Goal: Information Seeking & Learning: Learn about a topic

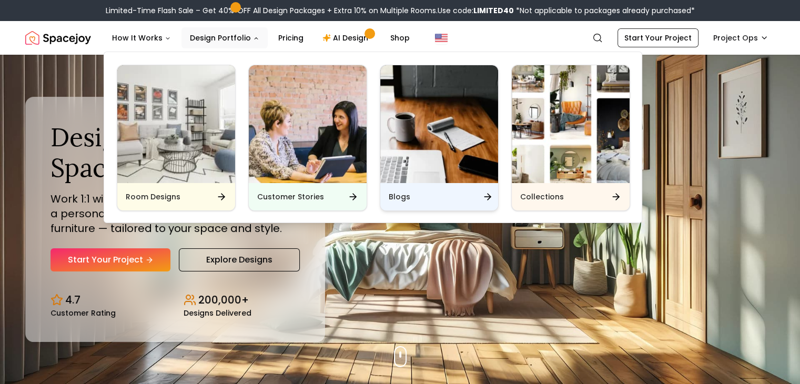
click at [432, 169] on img "Main" at bounding box center [439, 124] width 118 height 118
click at [419, 105] on img "Main" at bounding box center [439, 124] width 118 height 118
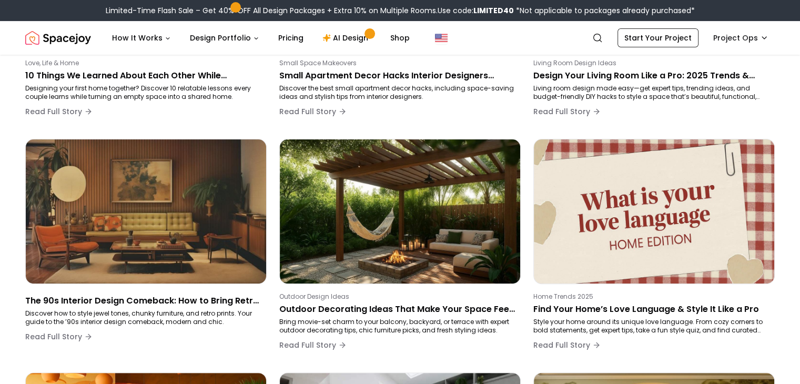
scroll to position [263, 0]
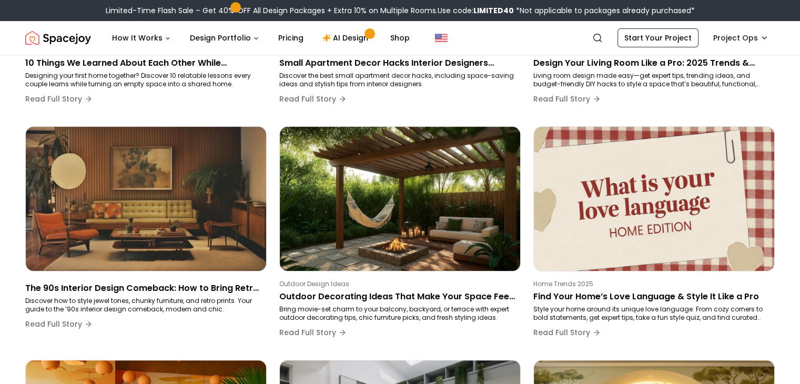
drag, startPoint x: 320, startPoint y: 293, endPoint x: 526, endPoint y: 110, distance: 275.6
click at [526, 110] on div "Love, Life & Home 10 Things We Learned About Each Other While Designing Our Fir…" at bounding box center [399, 354] width 749 height 922
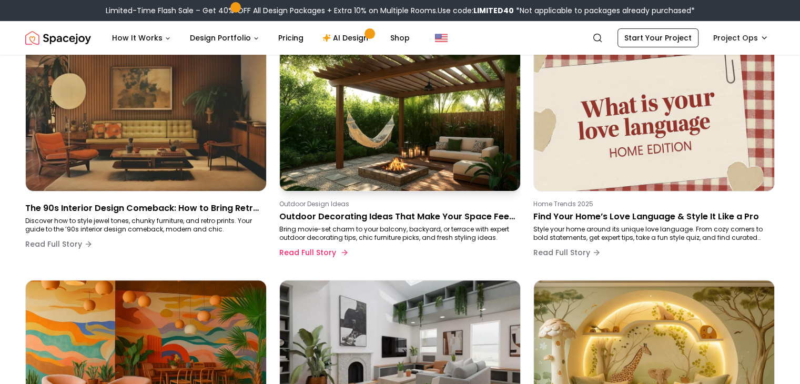
scroll to position [368, 0]
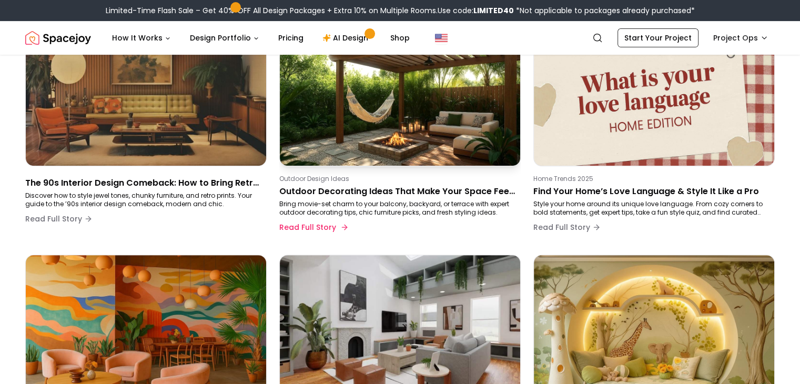
click at [402, 191] on p "Outdoor Decorating Ideas That Make Your Space Feel Straight Out of a Movie" at bounding box center [397, 191] width 237 height 13
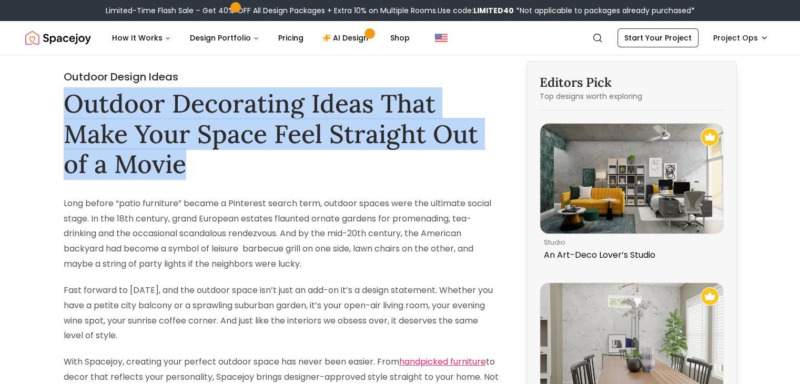
drag, startPoint x: 63, startPoint y: 95, endPoint x: 214, endPoint y: 159, distance: 163.8
click at [214, 159] on h1 "Outdoor Decorating Ideas That Make Your Space Feel Straight Out of a Movie" at bounding box center [281, 133] width 435 height 91
copy h1 "Outdoor Decorating Ideas That Make Your Space Feel Straight Out of a Movie"
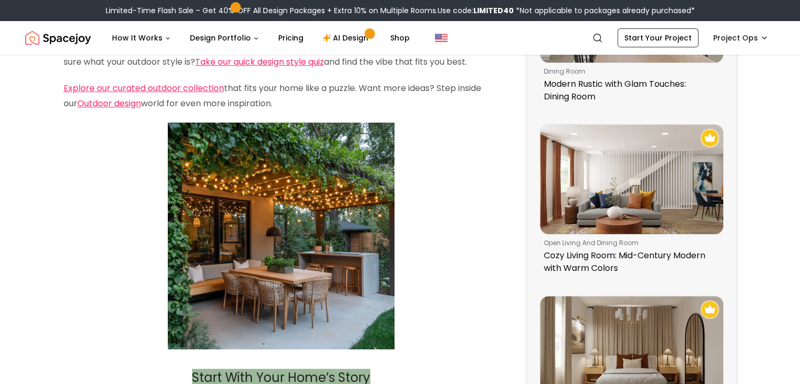
scroll to position [315, 0]
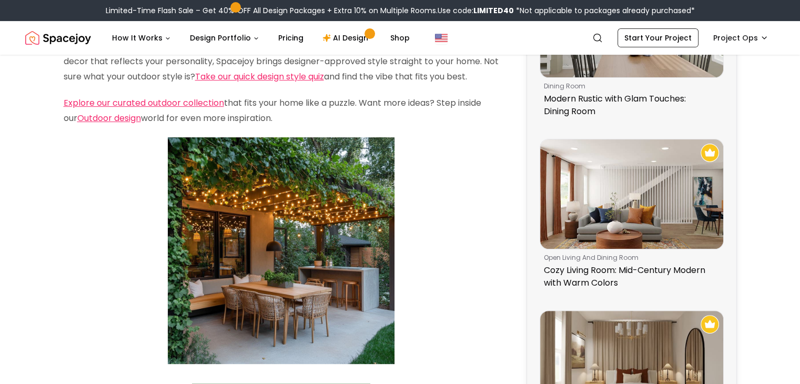
drag, startPoint x: 330, startPoint y: 186, endPoint x: 322, endPoint y: 186, distance: 7.9
drag, startPoint x: 322, startPoint y: 186, endPoint x: 515, endPoint y: 254, distance: 204.9
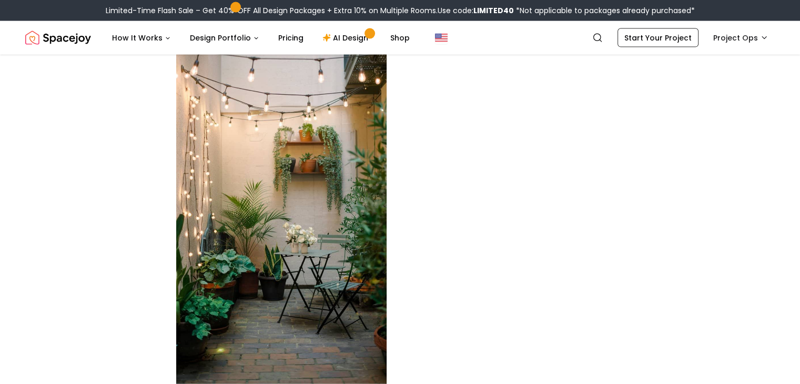
scroll to position [2419, 0]
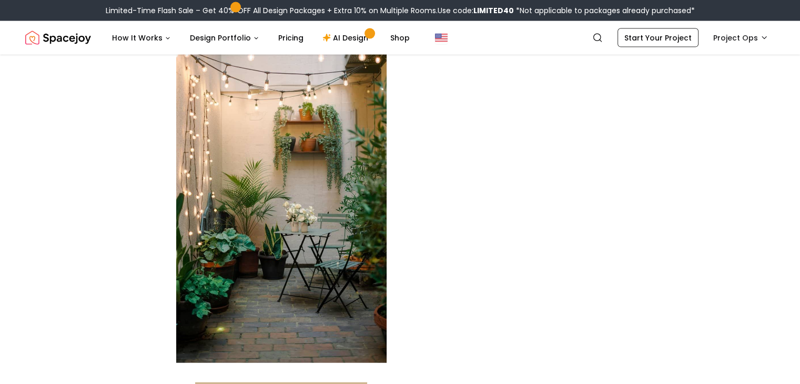
drag, startPoint x: 287, startPoint y: 180, endPoint x: 652, endPoint y: 288, distance: 381.0
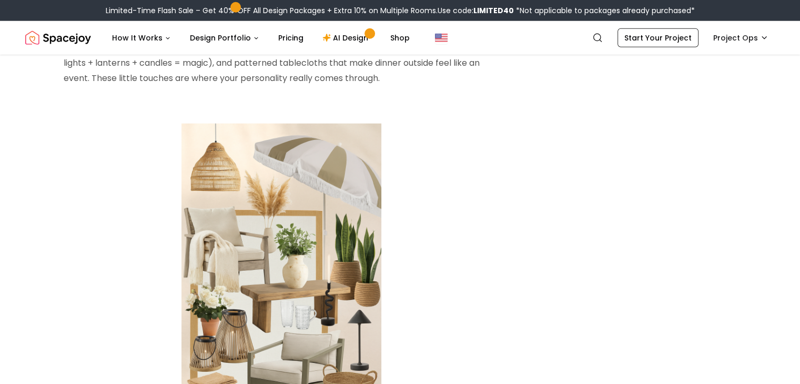
scroll to position [2787, 0]
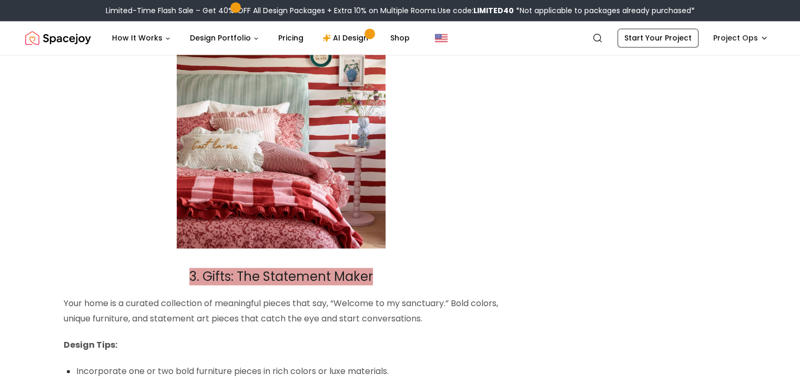
scroll to position [1367, 0]
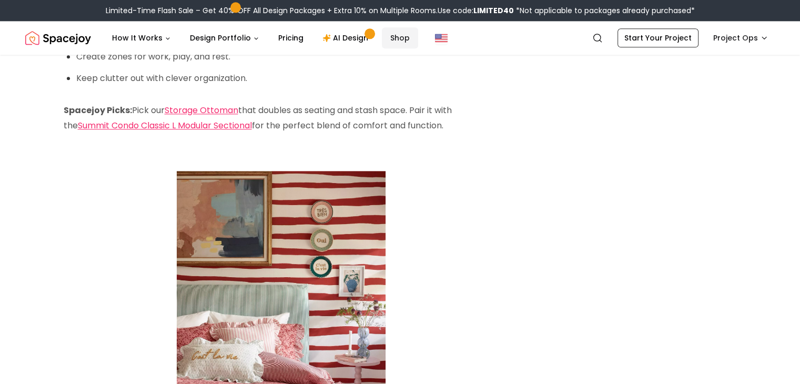
click at [389, 34] on link "Shop" at bounding box center [400, 37] width 36 height 21
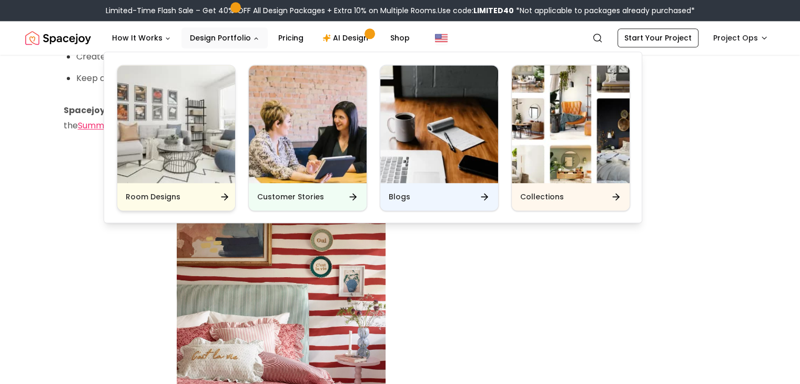
click at [175, 118] on img "Main" at bounding box center [176, 124] width 118 height 118
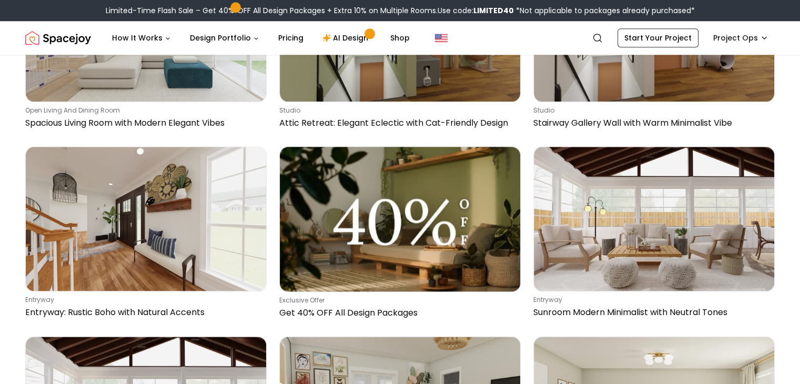
scroll to position [1262, 0]
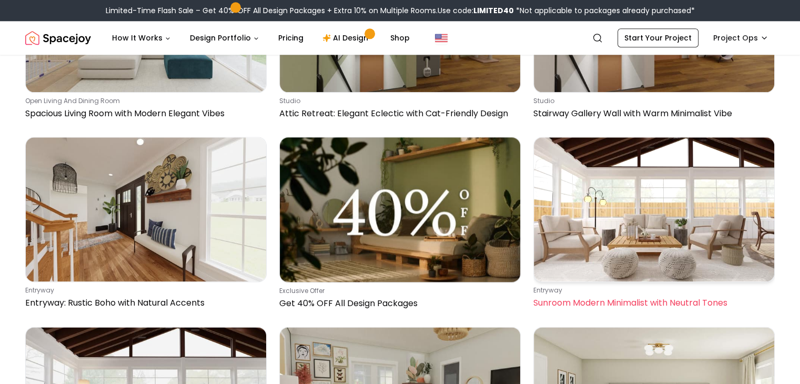
click at [589, 148] on img at bounding box center [654, 209] width 240 height 144
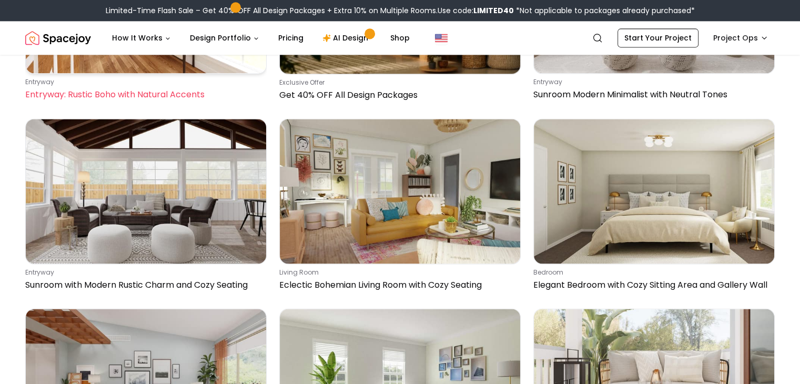
scroll to position [1472, 0]
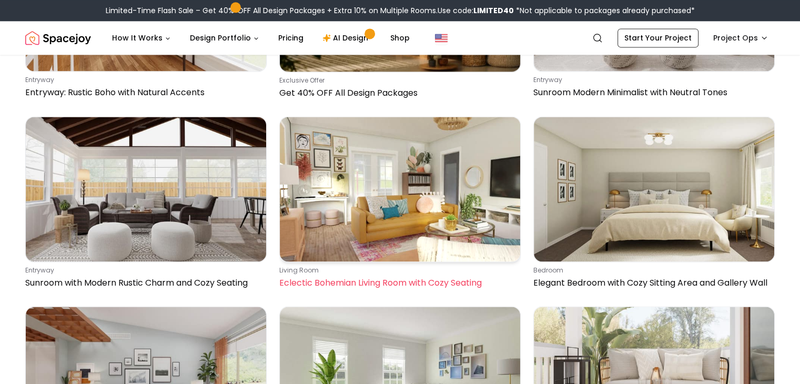
click at [370, 167] on img at bounding box center [400, 189] width 240 height 144
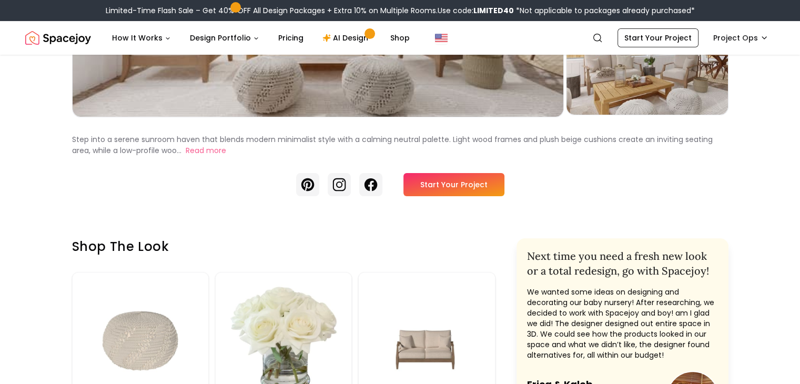
scroll to position [263, 0]
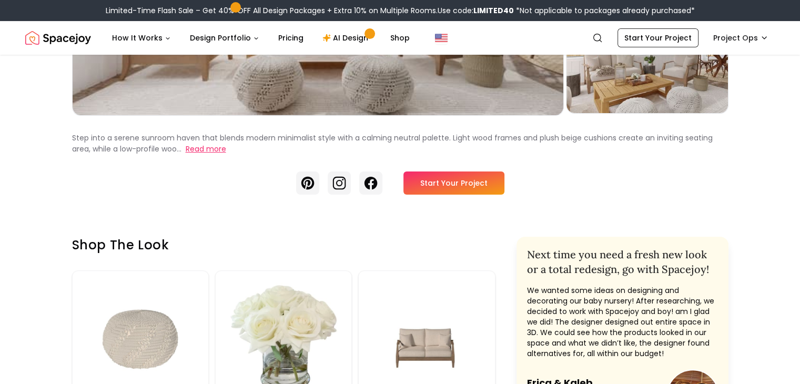
click at [186, 155] on button "Read more" at bounding box center [206, 149] width 40 height 11
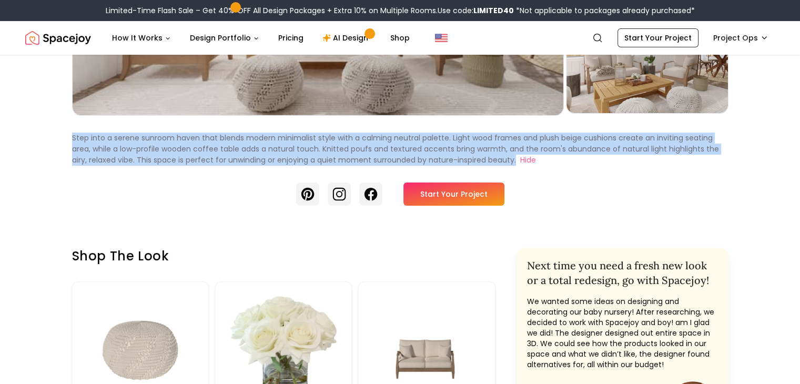
drag, startPoint x: 27, startPoint y: 167, endPoint x: 324, endPoint y: 189, distance: 298.5
copy p "Step into a serene sunroom haven that blends modern minimalist style with a cal…"
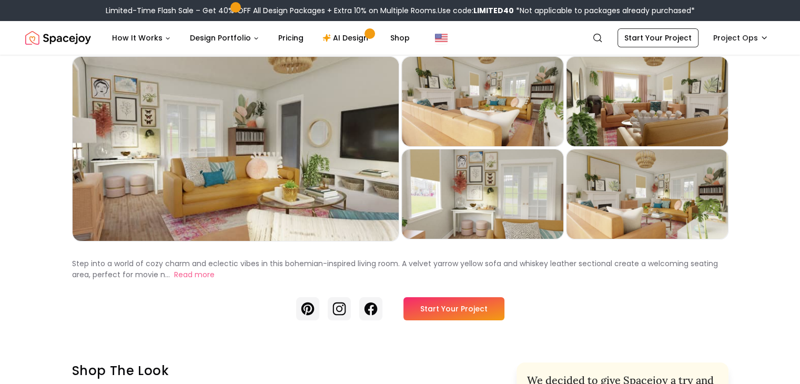
scroll to position [53, 0]
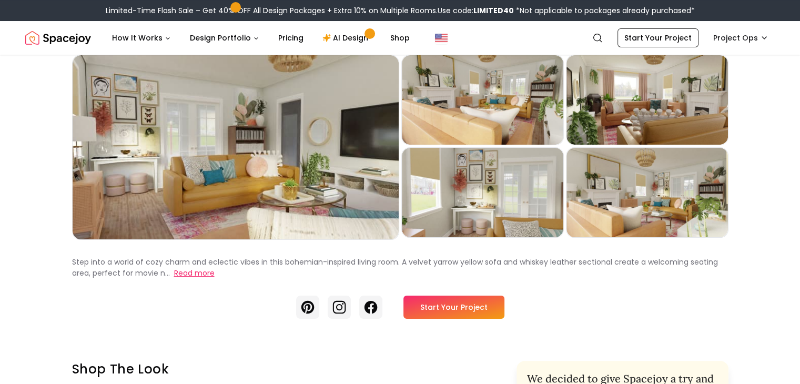
click at [174, 279] on button "Read more" at bounding box center [194, 273] width 40 height 11
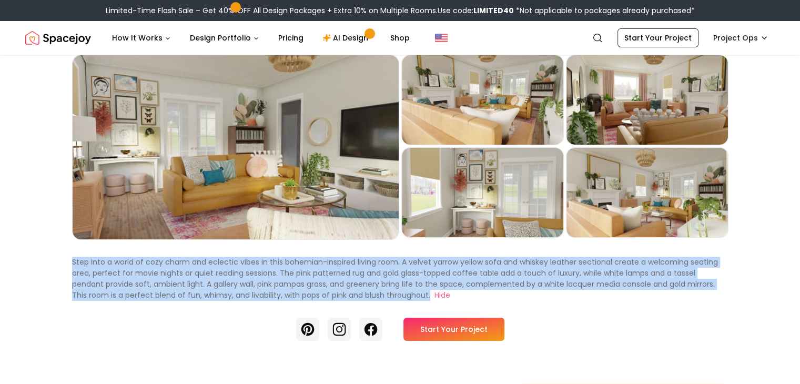
drag, startPoint x: 29, startPoint y: 278, endPoint x: 115, endPoint y: 316, distance: 93.2
copy p "Step into a world of cozy charm and eclectic vibes in this bohemian-inspired li…"
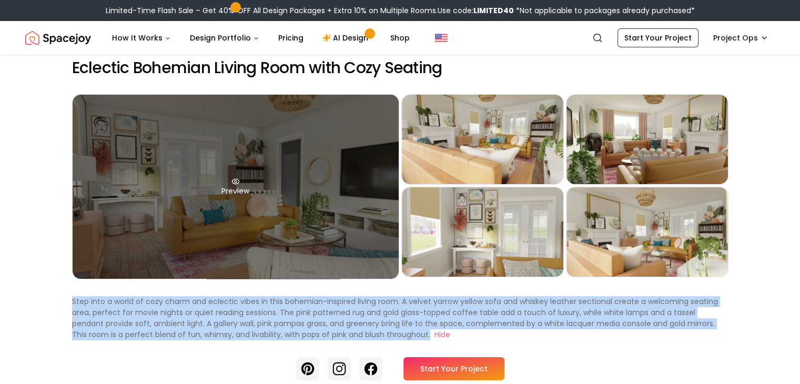
scroll to position [0, 0]
